Goal: Check status: Check status

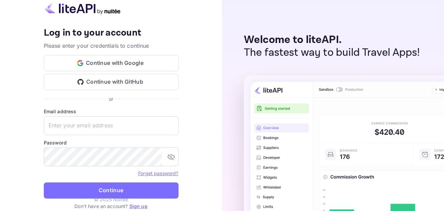
type input "[EMAIL_ADDRESS][DOMAIN_NAME]"
click at [117, 192] on button "Continue" at bounding box center [111, 191] width 135 height 16
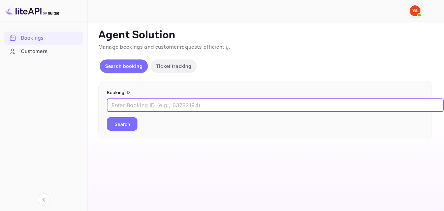
click at [169, 104] on input "text" at bounding box center [275, 105] width 337 height 13
paste input "9780461"
type input "9780461"
click at [120, 126] on button "Search" at bounding box center [122, 123] width 31 height 13
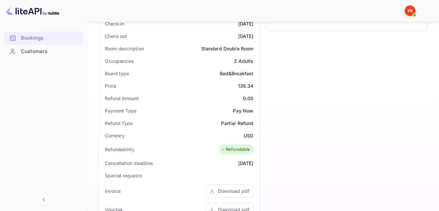
scroll to position [236, 0]
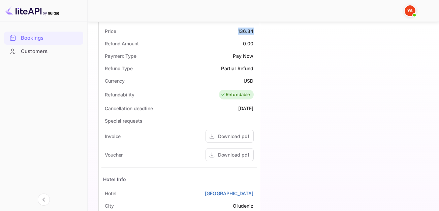
drag, startPoint x: 237, startPoint y: 34, endPoint x: 255, endPoint y: 35, distance: 17.5
click at [255, 34] on div "Price 136.34" at bounding box center [179, 31] width 156 height 12
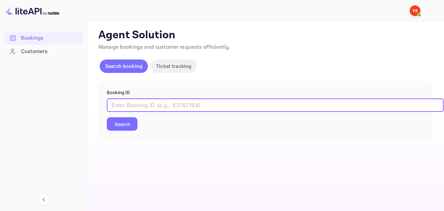
paste input "9454350"
type input "9454350"
click at [128, 128] on button "Search" at bounding box center [122, 123] width 31 height 13
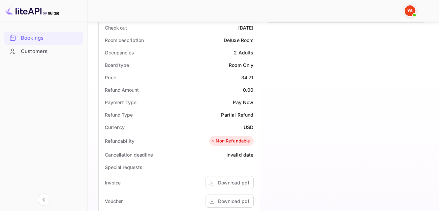
scroll to position [202, 0]
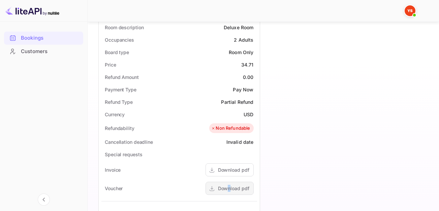
click at [230, 189] on div "Download pdf" at bounding box center [233, 188] width 31 height 7
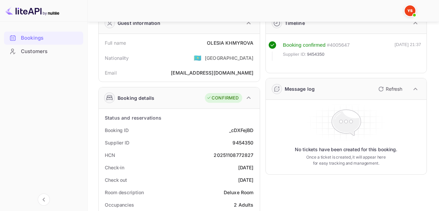
scroll to position [0, 0]
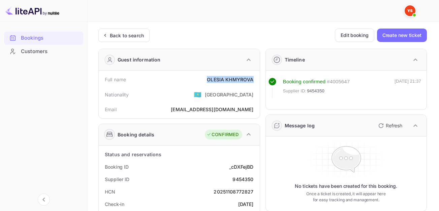
drag, startPoint x: 207, startPoint y: 78, endPoint x: 254, endPoint y: 84, distance: 47.6
click at [254, 84] on div "Full name OLESIA KHMYROVA" at bounding box center [179, 79] width 156 height 12
copy div "OLESIA KHMYROVA"
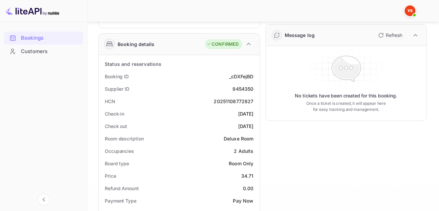
scroll to position [101, 0]
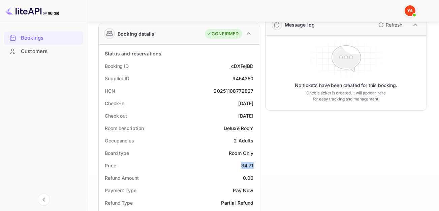
drag, startPoint x: 237, startPoint y: 167, endPoint x: 257, endPoint y: 166, distance: 19.2
click at [257, 166] on div "Price 34.71" at bounding box center [179, 166] width 156 height 12
copy div "34.71"
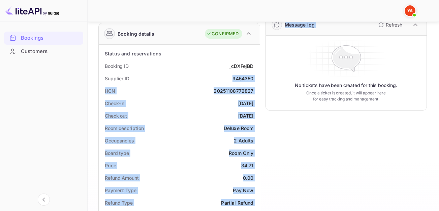
drag, startPoint x: 230, startPoint y: 78, endPoint x: 262, endPoint y: 78, distance: 32.0
click at [262, 78] on div "Guest information Full name OLESIA KHMYROVA Nationality 🇰🇿 Kazakhstan Email nat…" at bounding box center [260, 187] width 334 height 491
click at [248, 78] on div "9454350" at bounding box center [242, 78] width 21 height 7
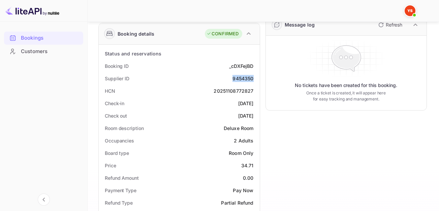
drag, startPoint x: 232, startPoint y: 78, endPoint x: 256, endPoint y: 78, distance: 24.2
click at [256, 78] on div "Supplier ID 9454350" at bounding box center [179, 78] width 156 height 12
copy div "9454350"
